Goal: Task Accomplishment & Management: Manage account settings

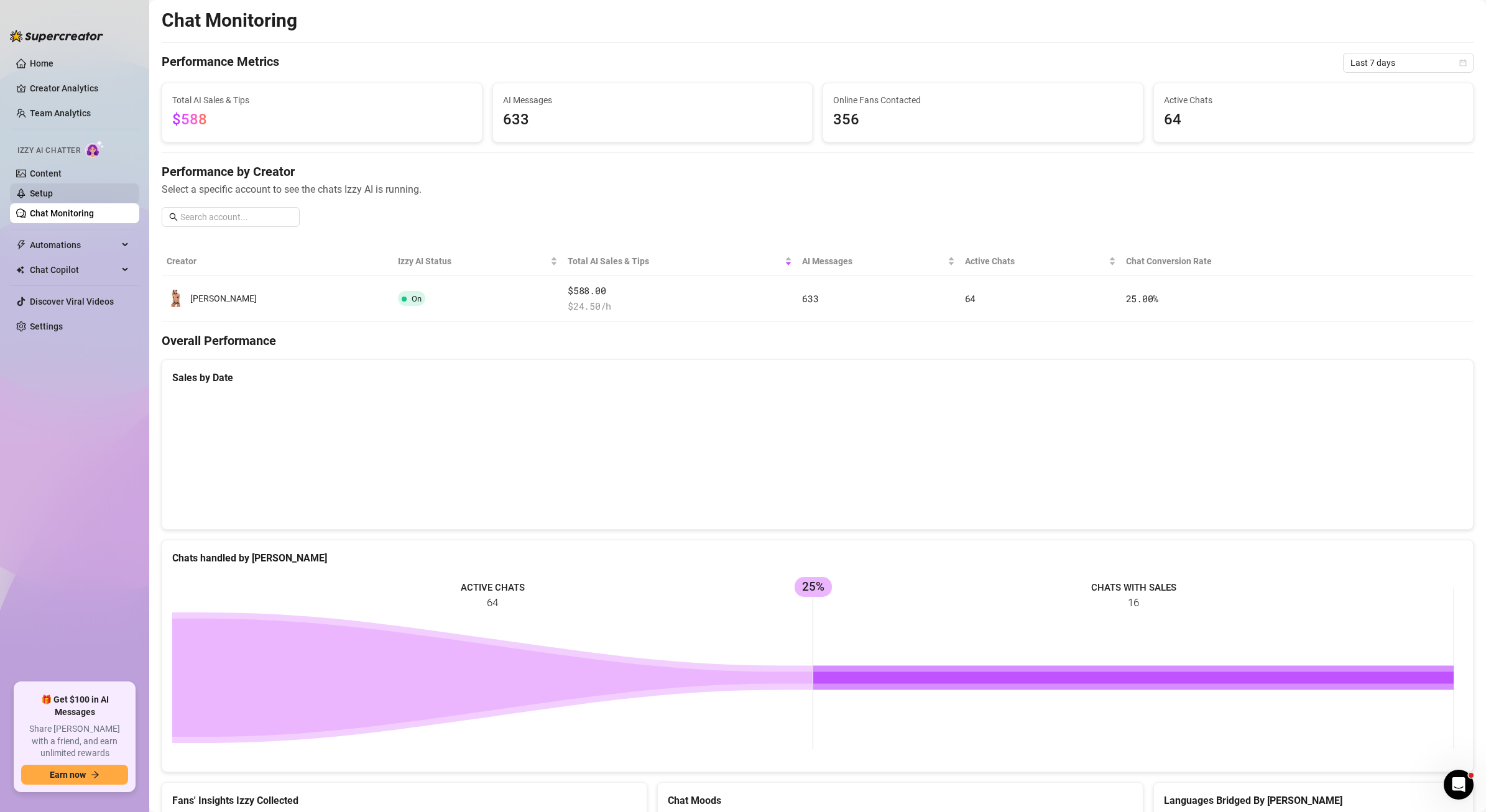
click at [48, 189] on link "Setup" at bounding box center [41, 193] width 23 height 10
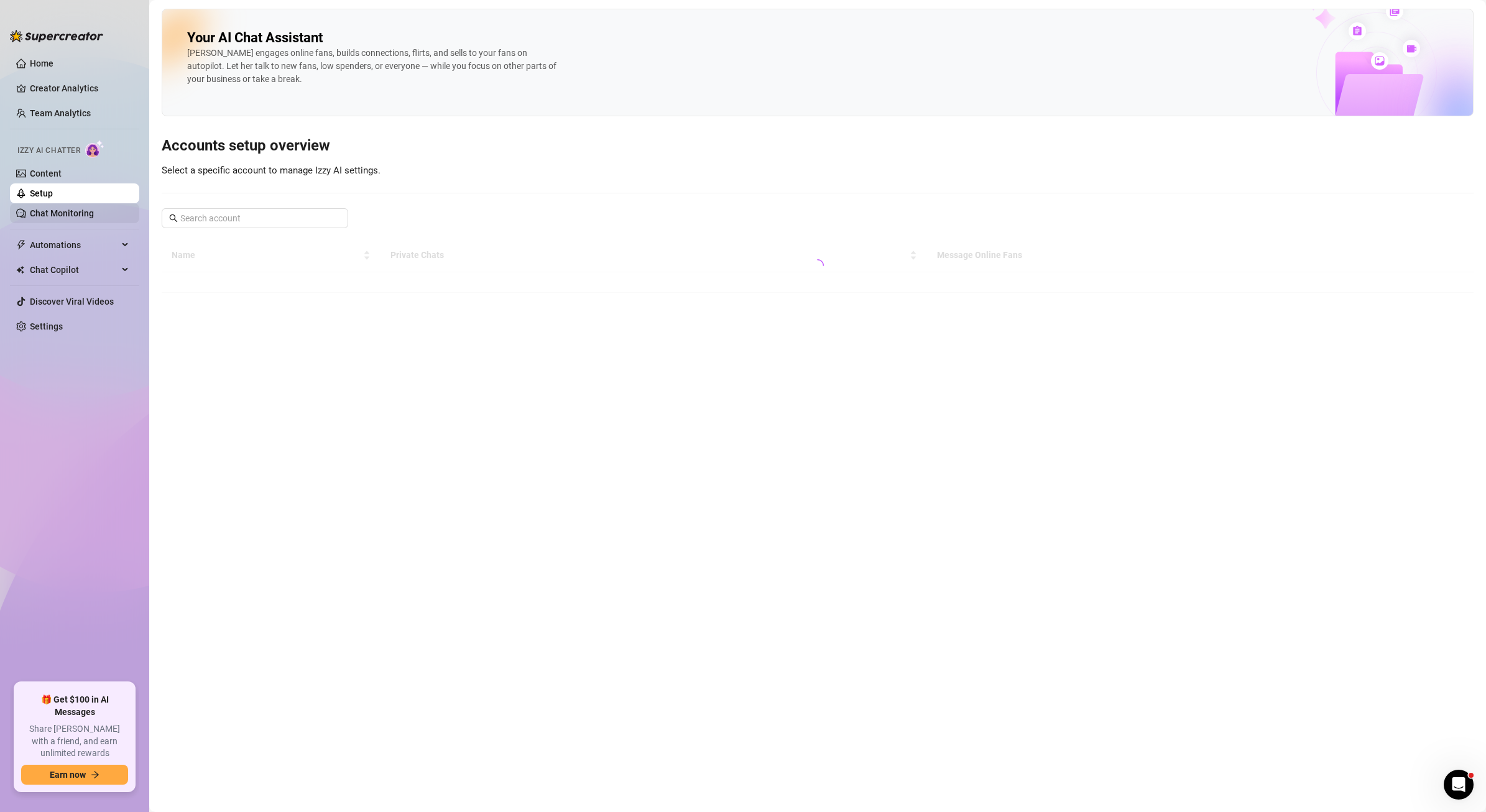
click at [48, 208] on link "Chat Monitoring" at bounding box center [62, 213] width 64 height 10
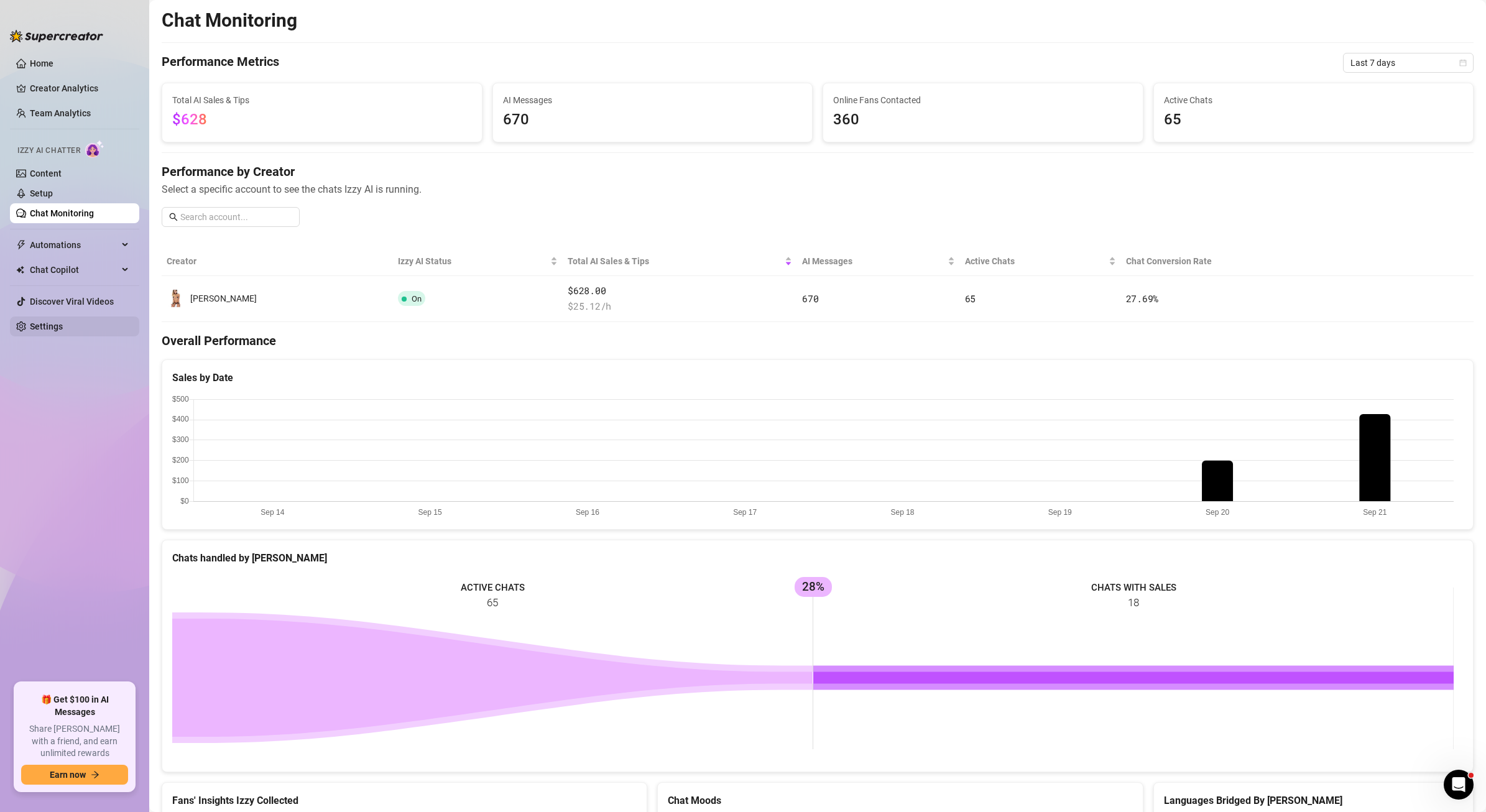
click at [42, 329] on link "Settings" at bounding box center [46, 326] width 33 height 10
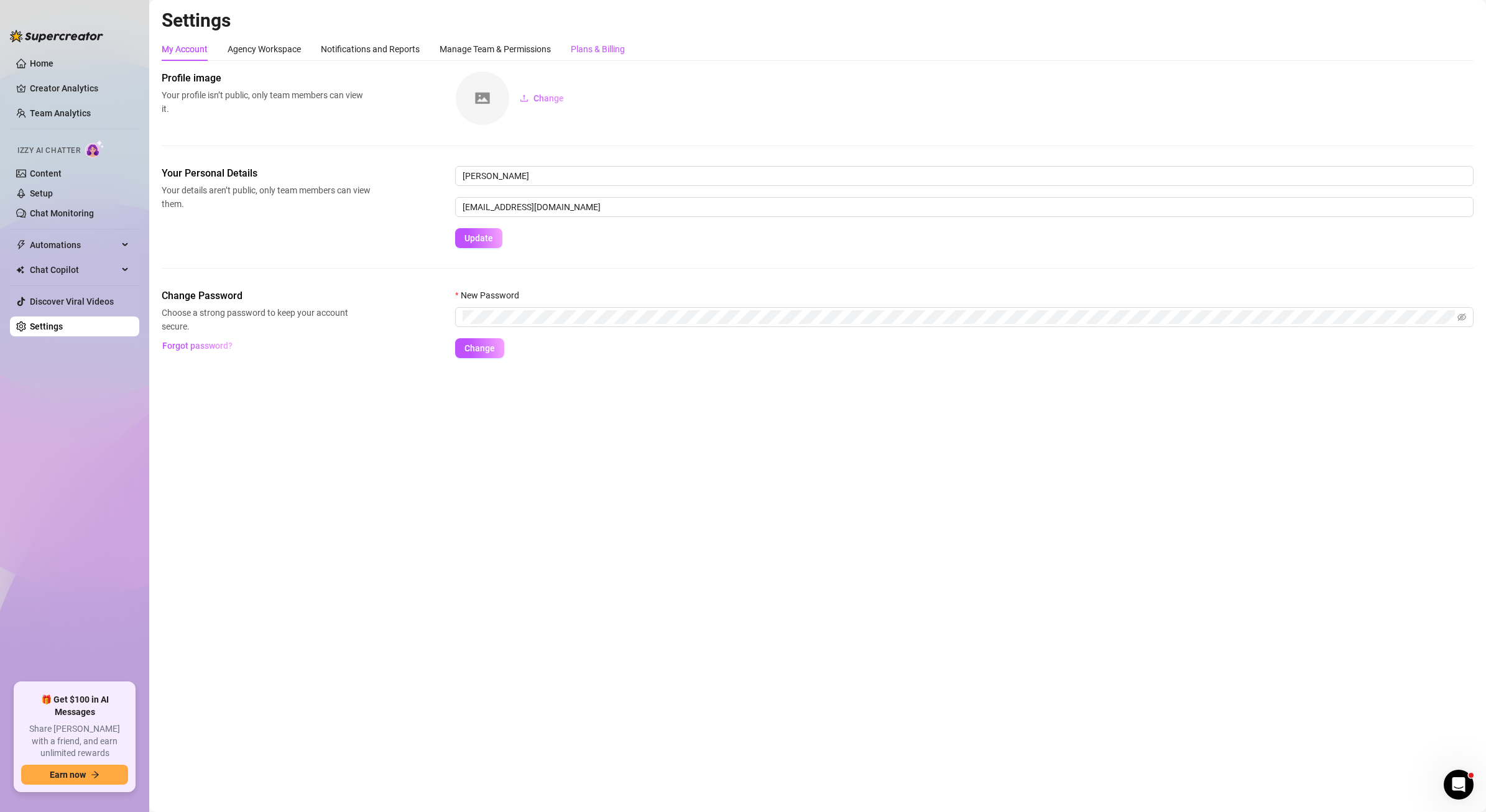
click at [587, 45] on div "Plans & Billing" at bounding box center [597, 49] width 54 height 13
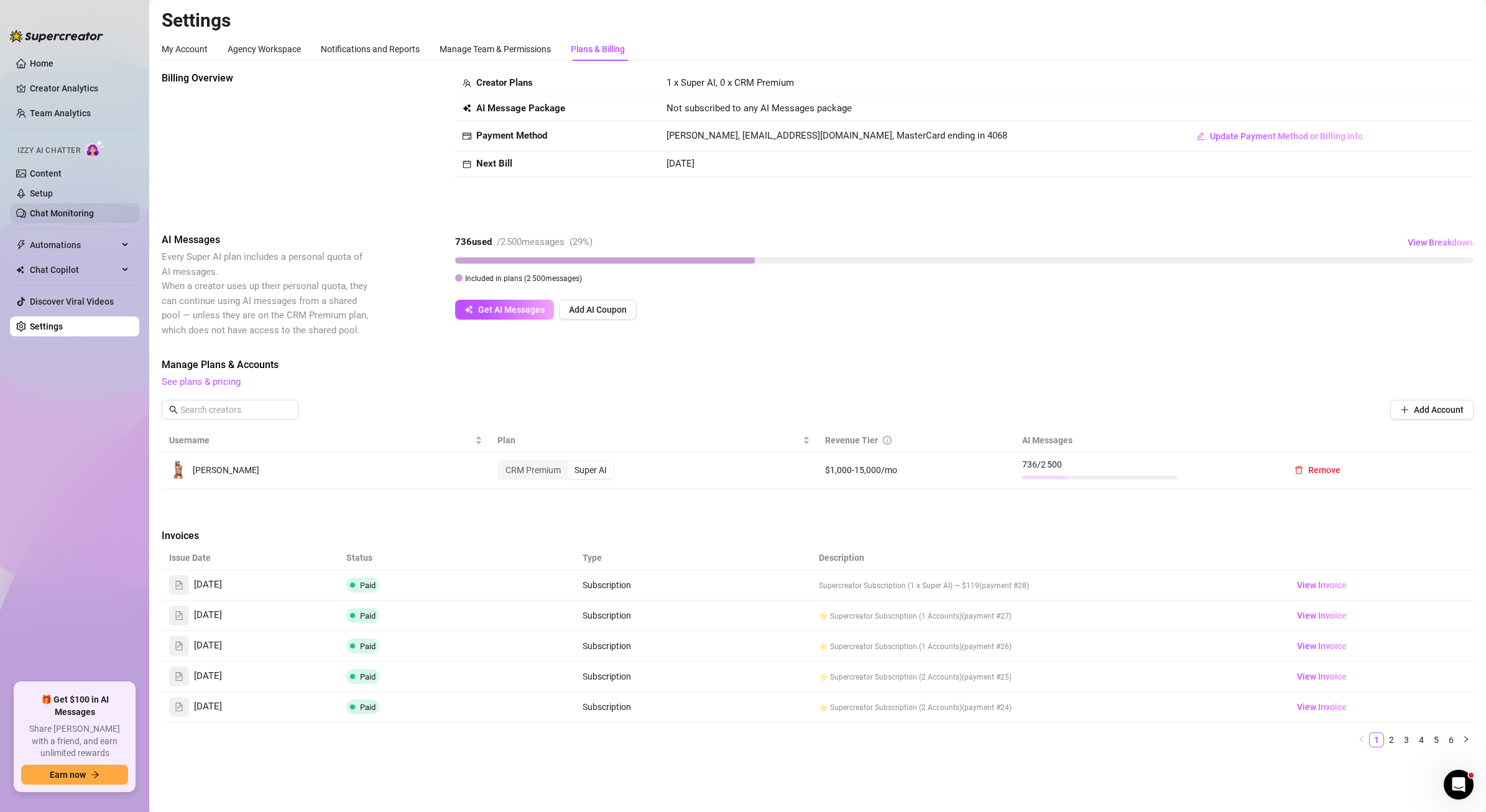
click at [45, 208] on link "Chat Monitoring" at bounding box center [62, 213] width 64 height 10
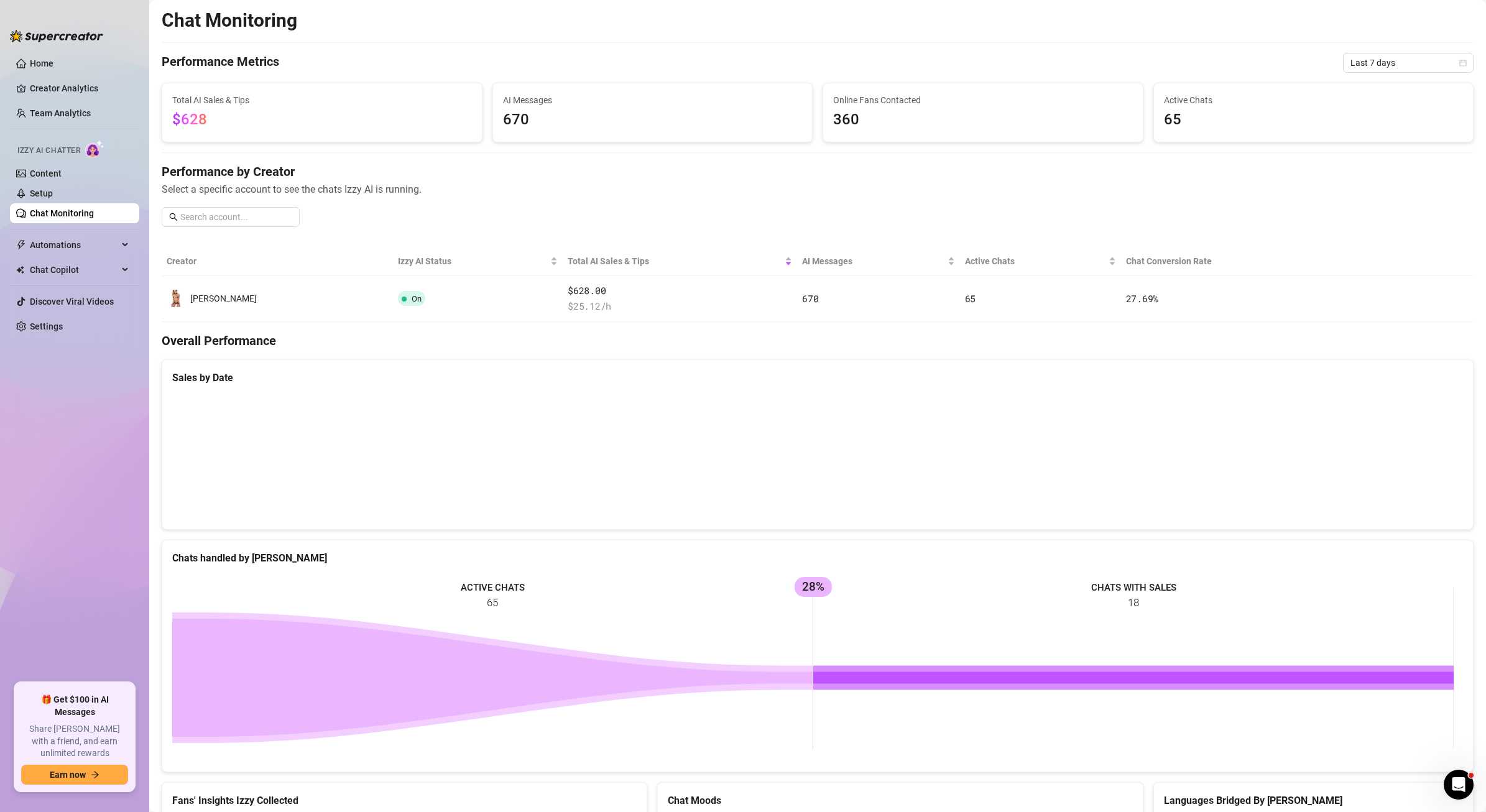
click at [1365, 77] on div "Chat Monitoring Performance Metrics Last 7 days Total AI Sales & Tips $628 AI M…" at bounding box center [817, 518] width 1312 height 1019
click at [1363, 66] on span "Last 7 days" at bounding box center [1407, 62] width 115 height 19
click at [1363, 87] on div "Last 24 hours" at bounding box center [1398, 88] width 111 height 13
click at [1383, 65] on span "Last 24 hours" at bounding box center [1407, 62] width 115 height 19
click at [1388, 106] on div "Last 7 days" at bounding box center [1398, 107] width 111 height 13
